Goal: Navigation & Orientation: Find specific page/section

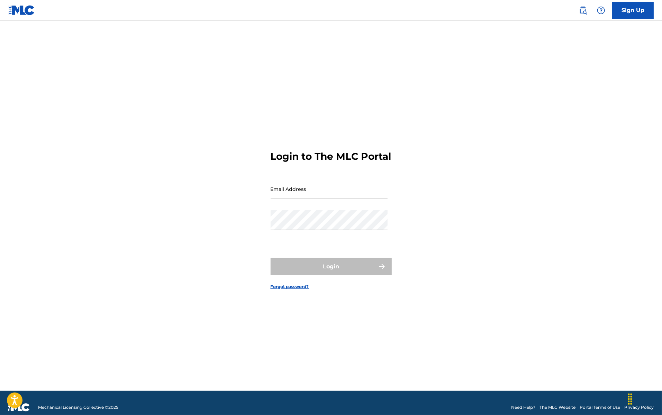
click at [321, 198] on input "Email Address" at bounding box center [328, 189] width 117 height 20
type input "[EMAIL_ADDRESS][DOMAIN_NAME]"
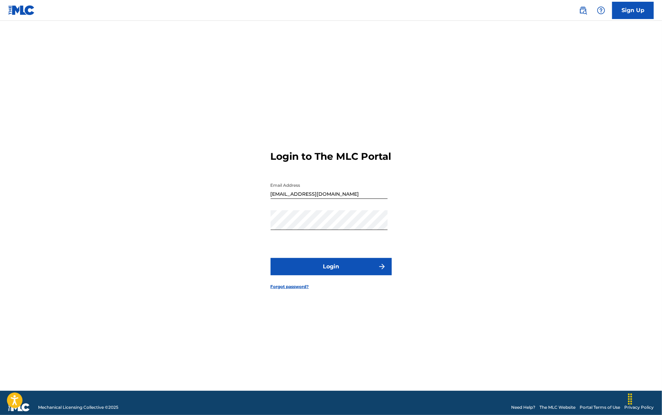
click at [338, 272] on button "Login" at bounding box center [330, 266] width 121 height 17
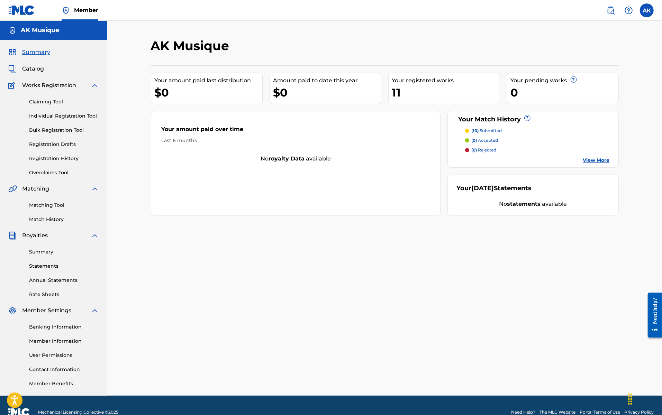
click at [55, 204] on link "Matching Tool" at bounding box center [64, 205] width 70 height 7
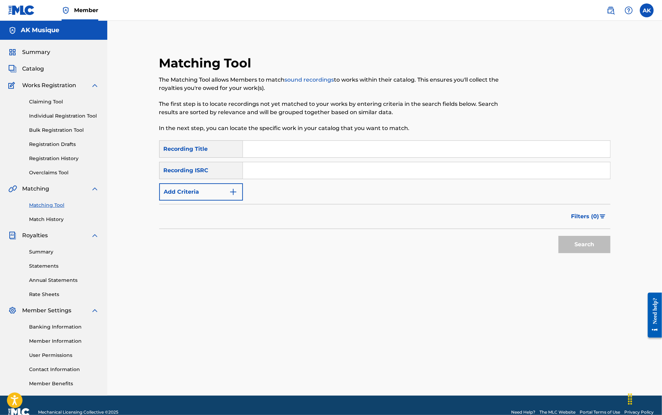
click at [56, 222] on link "Match History" at bounding box center [64, 219] width 70 height 7
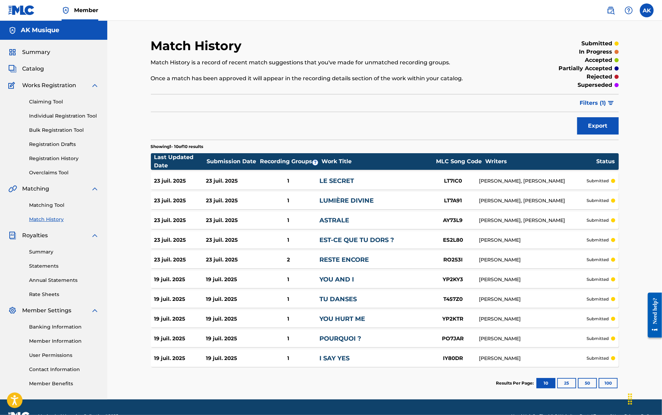
scroll to position [17, 0]
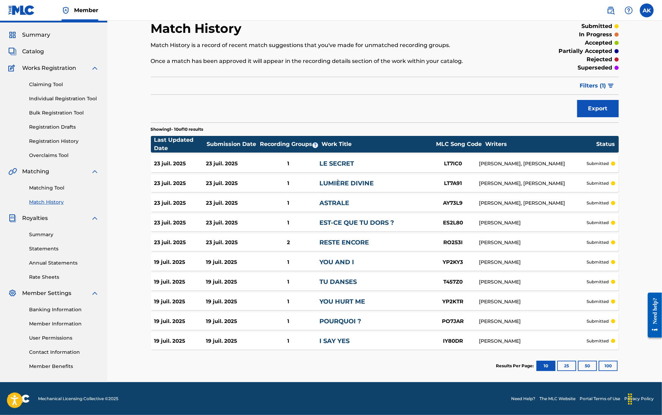
click at [565, 367] on button "25" at bounding box center [566, 366] width 19 height 10
click at [39, 49] on span "Catalog" at bounding box center [33, 51] width 22 height 8
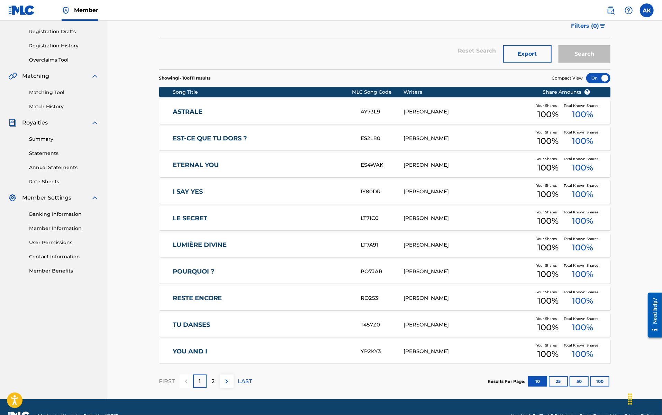
scroll to position [130, 0]
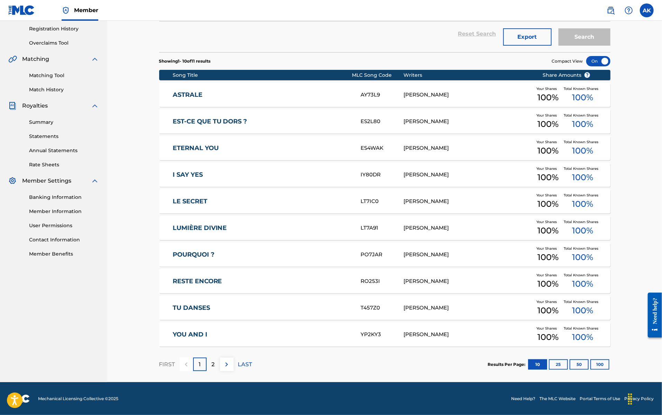
click at [558, 363] on button "25" at bounding box center [557, 364] width 19 height 10
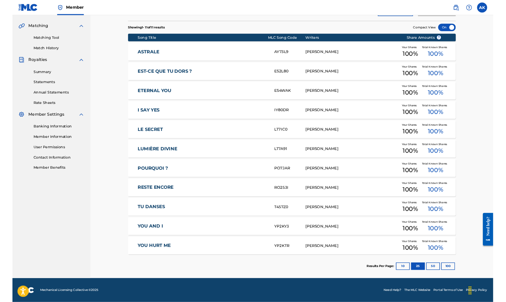
scroll to position [0, 0]
